Goal: Transaction & Acquisition: Obtain resource

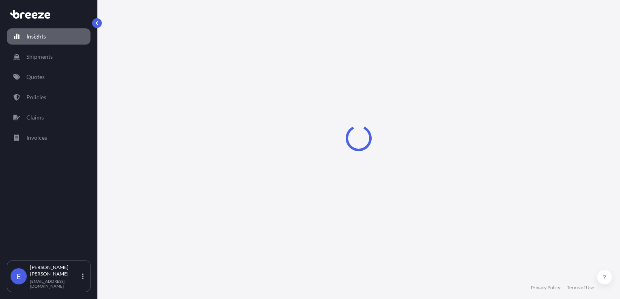
select select "2025"
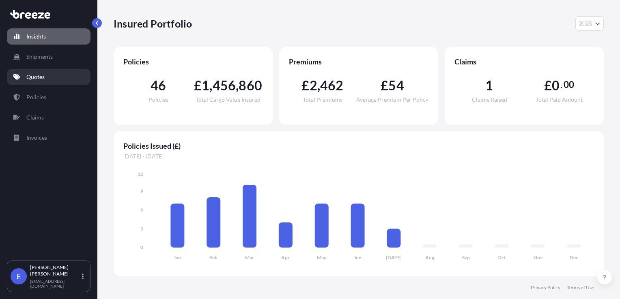
click at [43, 82] on link "Quotes" at bounding box center [49, 77] width 84 height 16
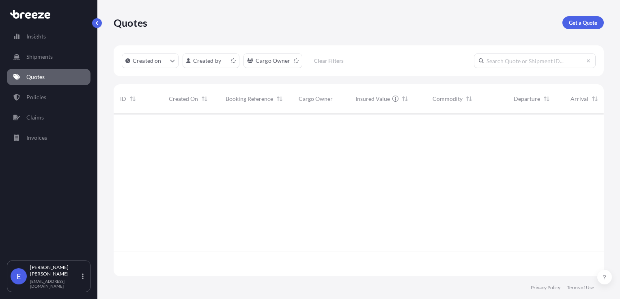
scroll to position [162, 484]
click at [576, 24] on p "Get a Quote" at bounding box center [583, 23] width 28 height 8
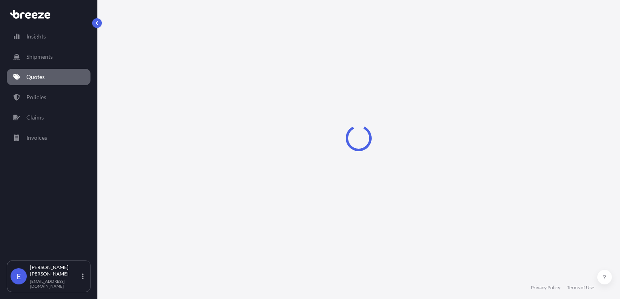
select select "Sea"
select select "1"
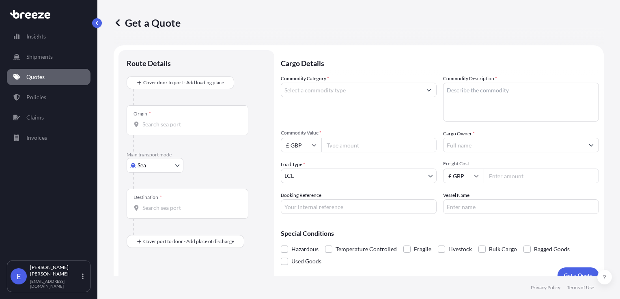
scroll to position [12, 0]
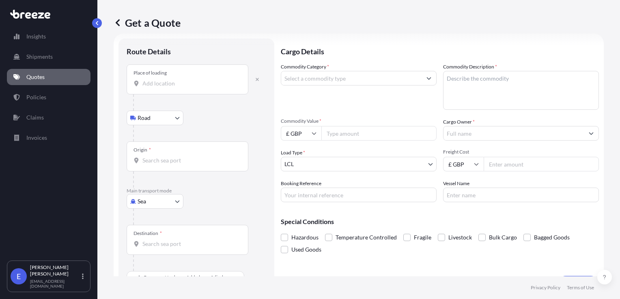
click at [147, 199] on body "Insights Shipments Quotes Policies Claims Invoices E [PERSON_NAME] [EMAIL_ADDRE…" at bounding box center [310, 149] width 620 height 299
click at [145, 236] on span "Air" at bounding box center [146, 237] width 8 height 8
select select "Air"
click at [155, 86] on input "Place of loading" at bounding box center [190, 87] width 96 height 8
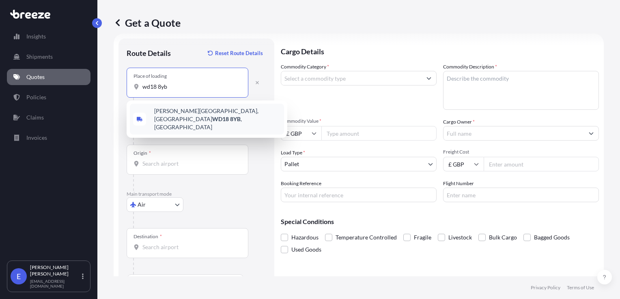
click at [157, 113] on span "[PERSON_NAME][STREET_ADDRESS]" at bounding box center [217, 119] width 127 height 24
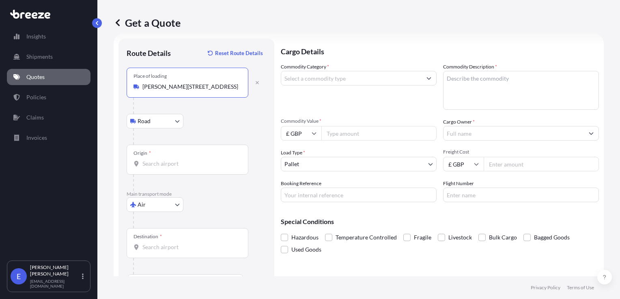
type input "[PERSON_NAME][STREET_ADDRESS]"
click at [158, 122] on body "0 options available. 1 option available. Insights Shipments Quotes Policies Cla…" at bounding box center [310, 149] width 620 height 299
click at [151, 166] on input "Origin *" at bounding box center [190, 164] width 96 height 8
type input "GBLHR - Heathrow Apt/[GEOGRAPHIC_DATA], [GEOGRAPHIC_DATA]"
click at [146, 250] on input "Destination *" at bounding box center [190, 247] width 96 height 8
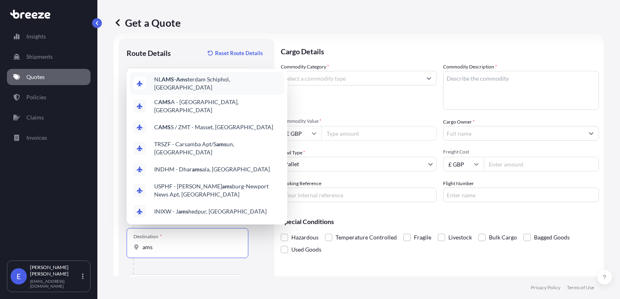
click at [198, 88] on div "NL AMS - Ams terdam Schiphol, [GEOGRAPHIC_DATA]" at bounding box center [207, 83] width 154 height 23
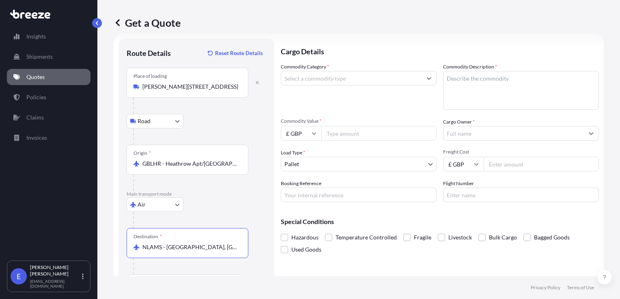
scroll to position [35, 0]
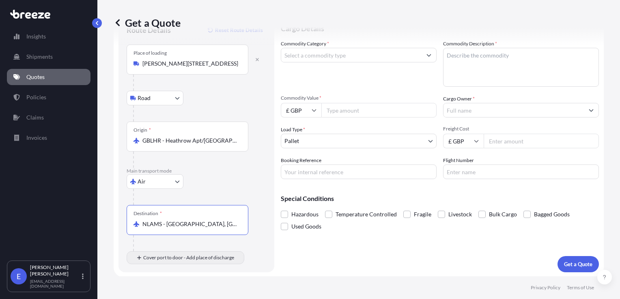
type input "NLAMS - [GEOGRAPHIC_DATA], [GEOGRAPHIC_DATA]"
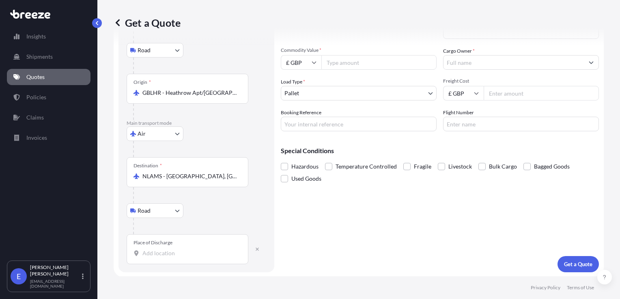
click at [168, 258] on div "Place of Discharge" at bounding box center [188, 250] width 122 height 30
click at [168, 258] on input "Place of Discharge" at bounding box center [190, 254] width 96 height 8
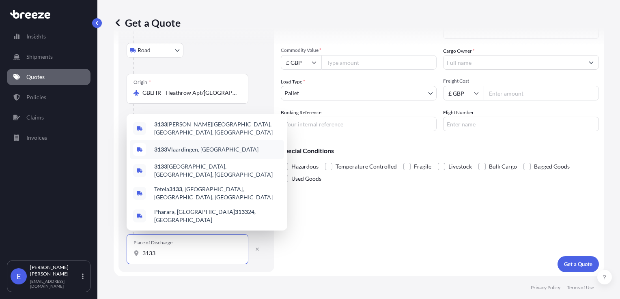
click at [190, 155] on div "3133 Vlaardingen, [GEOGRAPHIC_DATA]" at bounding box center [207, 149] width 154 height 19
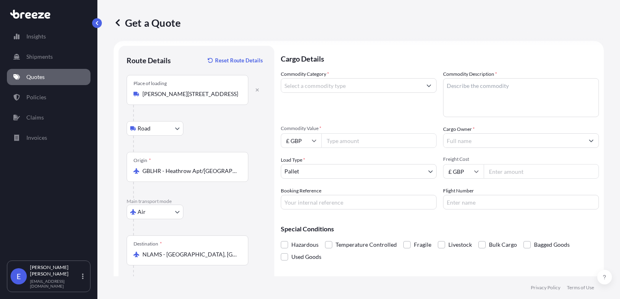
scroll to position [0, 0]
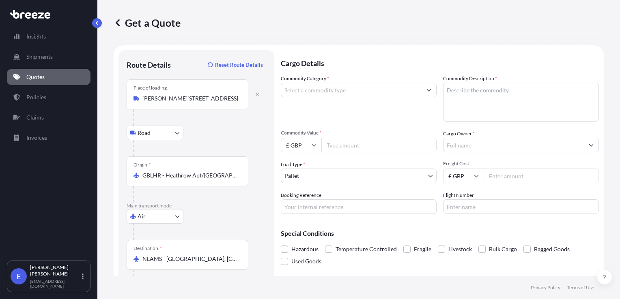
type input "3133 Vlaardingen, [GEOGRAPHIC_DATA]"
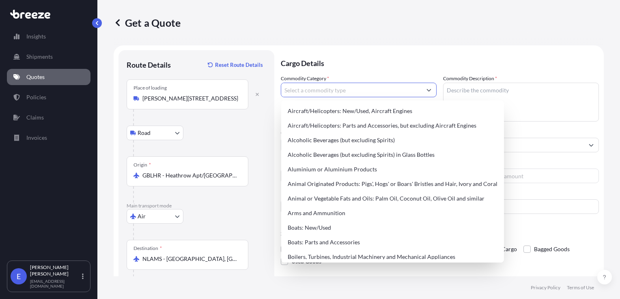
click at [327, 93] on input "Commodity Category *" at bounding box center [351, 90] width 140 height 15
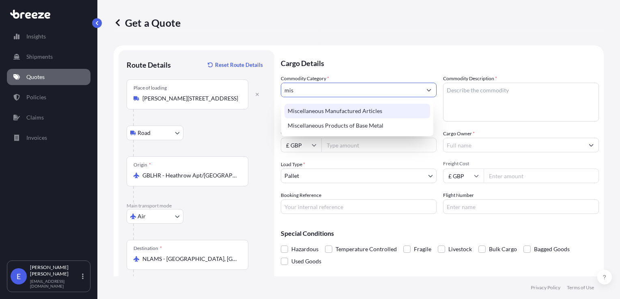
click at [333, 111] on div "Miscellaneous Manufactured Articles" at bounding box center [357, 111] width 146 height 15
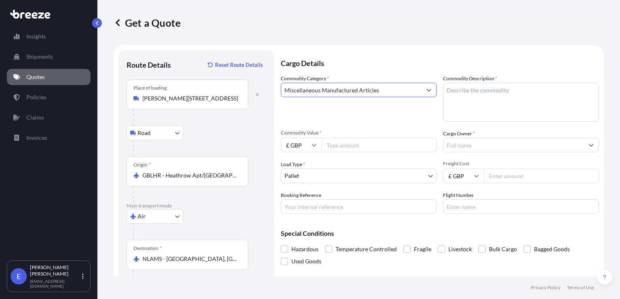
type input "Miscellaneous Manufactured Articles"
click at [482, 106] on textarea "Commodity Description *" at bounding box center [521, 102] width 156 height 39
type textarea "Data unit"
click at [344, 136] on div "Commodity Value * £ GBP" at bounding box center [359, 141] width 156 height 23
click at [350, 145] on input "Commodity Value *" at bounding box center [378, 145] width 115 height 15
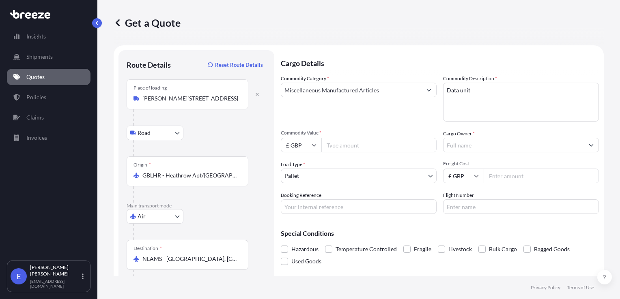
click at [339, 145] on input "Commodity Value *" at bounding box center [378, 145] width 115 height 15
type input "48491.74"
click at [458, 147] on input "Cargo Owner *" at bounding box center [514, 145] width 140 height 15
click at [467, 147] on input "storm" at bounding box center [514, 145] width 140 height 15
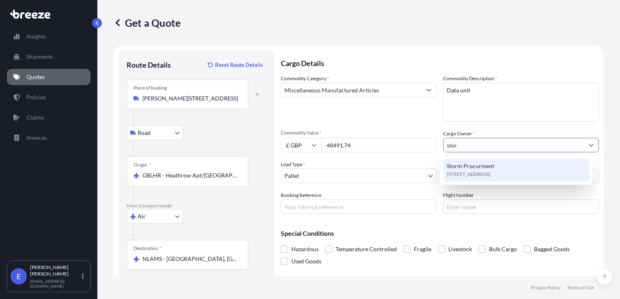
click at [472, 169] on span "Storm Procurment" at bounding box center [470, 166] width 47 height 8
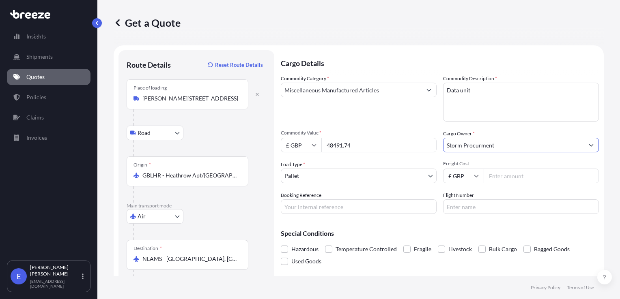
type input "Storm Procurment"
click at [345, 209] on input "Booking Reference" at bounding box center [359, 207] width 156 height 15
click at [504, 183] on input "Freight Cost" at bounding box center [541, 176] width 115 height 15
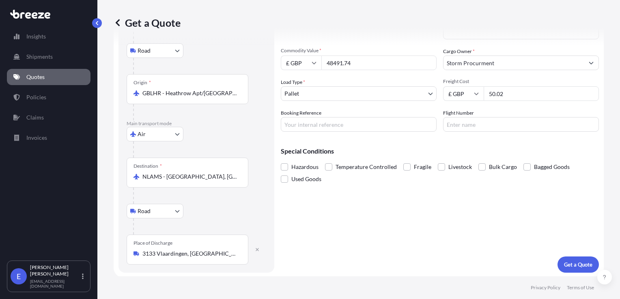
scroll to position [83, 0]
type input "50.02"
click at [575, 262] on p "Get a Quote" at bounding box center [578, 265] width 28 height 8
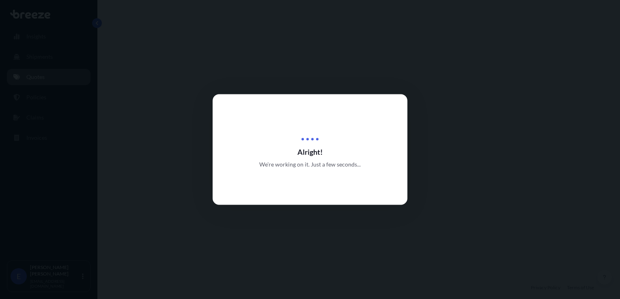
select select "Road"
select select "Air"
select select "Road"
select select "1"
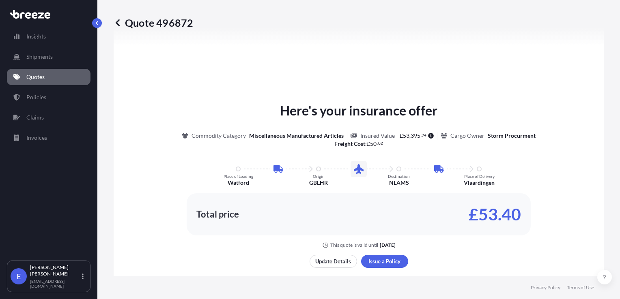
scroll to position [446, 0]
